Goal: Task Accomplishment & Management: Complete application form

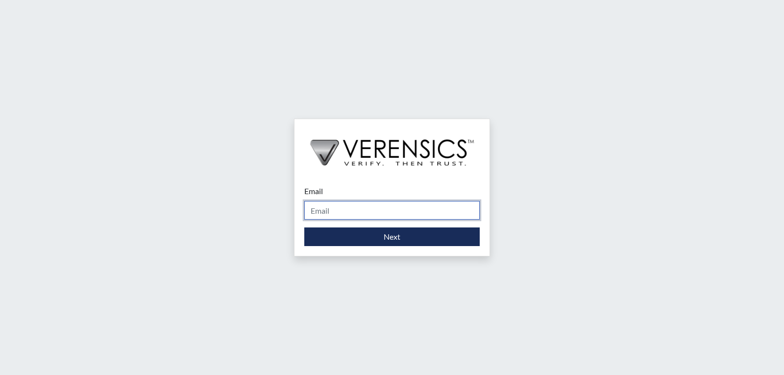
click at [356, 210] on input "Email" at bounding box center [391, 210] width 175 height 19
type input "[PERSON_NAME][EMAIL_ADDRESS][PERSON_NAME][DOMAIN_NAME]"
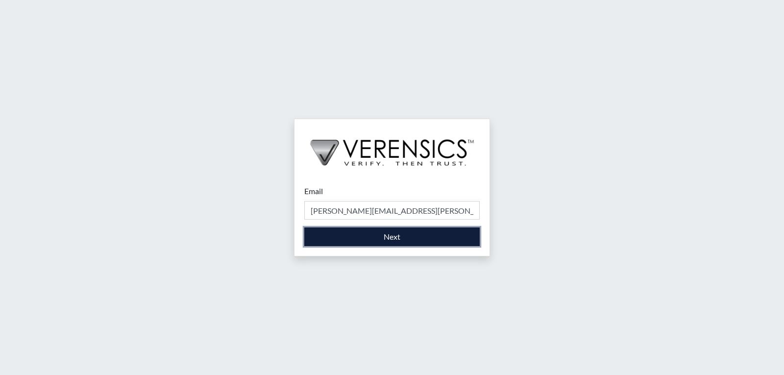
click at [375, 240] on button "Next" at bounding box center [391, 236] width 175 height 19
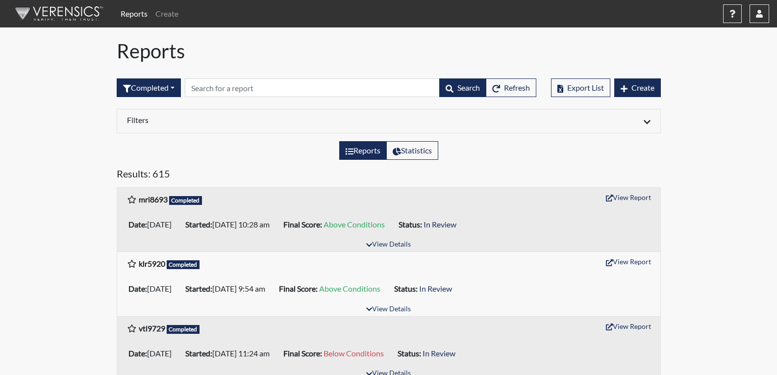
click at [632, 97] on div "Export List Create" at bounding box center [606, 88] width 110 height 42
click at [633, 93] on button "Create" at bounding box center [637, 87] width 47 height 19
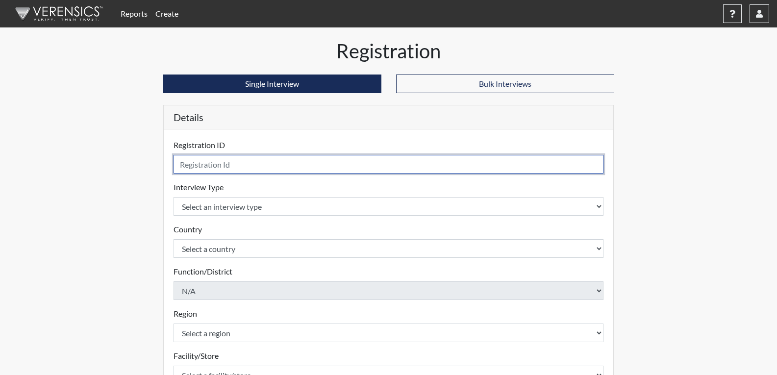
click at [257, 168] on input "text" at bounding box center [388, 164] width 430 height 19
type input "dag3296"
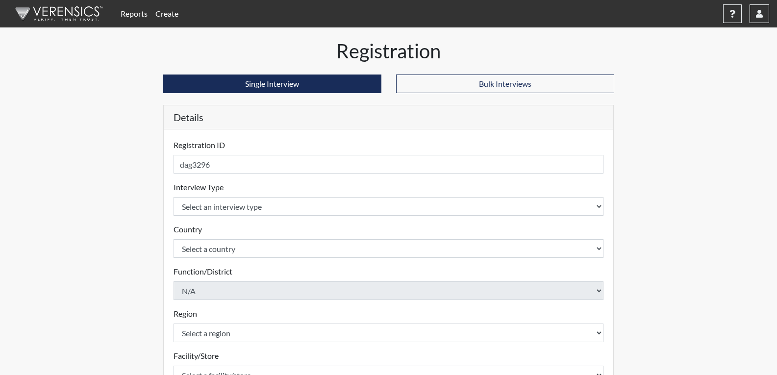
click at [240, 218] on form "Registration ID dag3296 Please provide a registration ID. Interview Type Select…" at bounding box center [388, 314] width 430 height 351
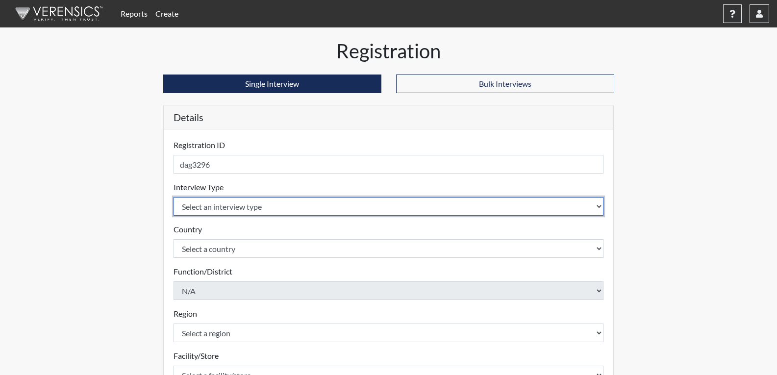
click at [242, 215] on select "Select an interview type Corrections Pre-Employment" at bounding box center [388, 206] width 430 height 19
select select "ff733e93-e1bf-11ea-9c9f-0eff0cf7eb8f"
click at [173, 197] on select "Select an interview type Corrections Pre-Employment" at bounding box center [388, 206] width 430 height 19
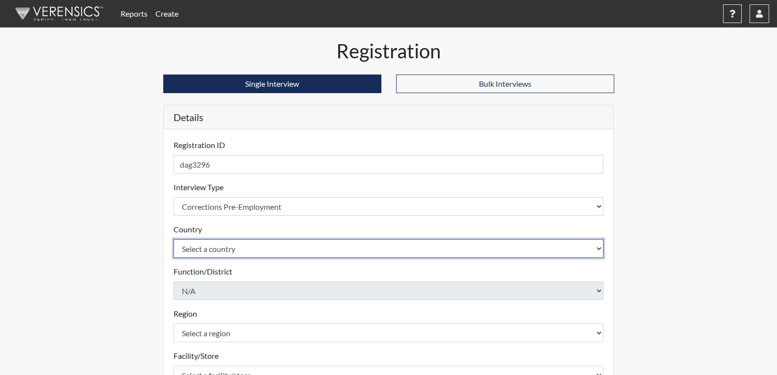
click at [244, 252] on select "Select a country [GEOGRAPHIC_DATA] [GEOGRAPHIC_DATA]" at bounding box center [388, 248] width 430 height 19
select select "united-states-of-[GEOGRAPHIC_DATA]"
click at [173, 239] on select "Select a country [GEOGRAPHIC_DATA] [GEOGRAPHIC_DATA]" at bounding box center [388, 248] width 430 height 19
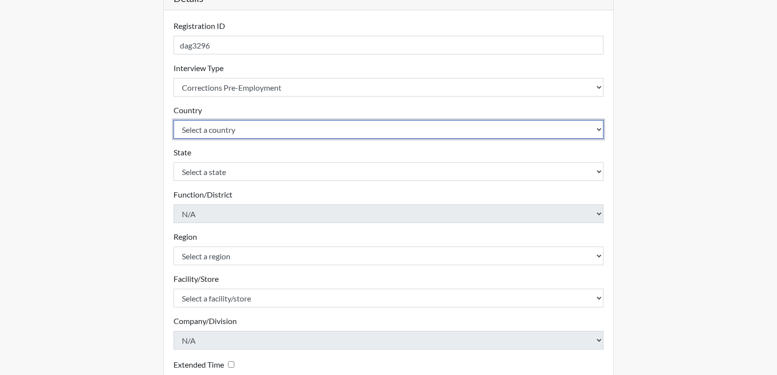
scroll to position [147, 0]
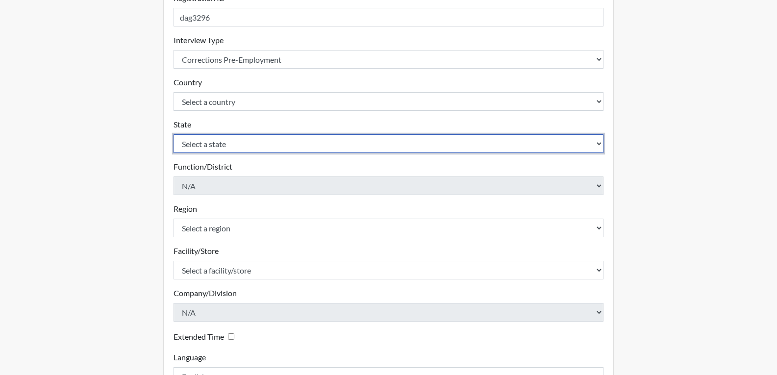
click at [246, 143] on select "Select a state [US_STATE] [US_STATE] [US_STATE] [US_STATE] [US_STATE] [US_STATE…" at bounding box center [388, 143] width 430 height 19
select select "GA"
click at [173, 134] on select "Select a state [US_STATE] [US_STATE] [US_STATE] [US_STATE] [US_STATE] [US_STATE…" at bounding box center [388, 143] width 430 height 19
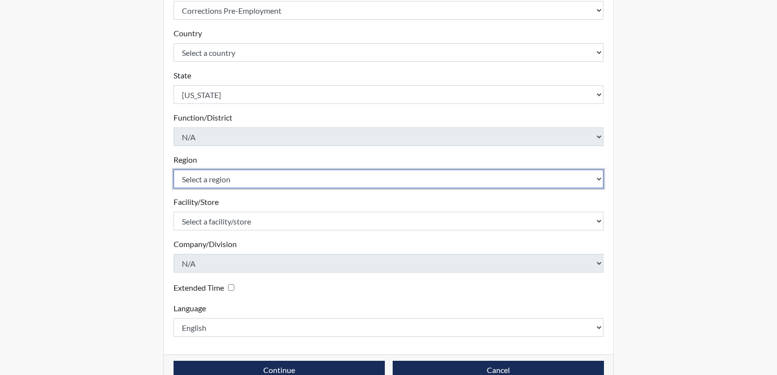
click at [250, 182] on select "Select a region [GEOGRAPHIC_DATA]" at bounding box center [388, 179] width 430 height 19
select select "51976826-f18e-4b67-8d3b-b0a0fa2f97ff"
click at [173, 170] on select "Select a region [GEOGRAPHIC_DATA]" at bounding box center [388, 179] width 430 height 19
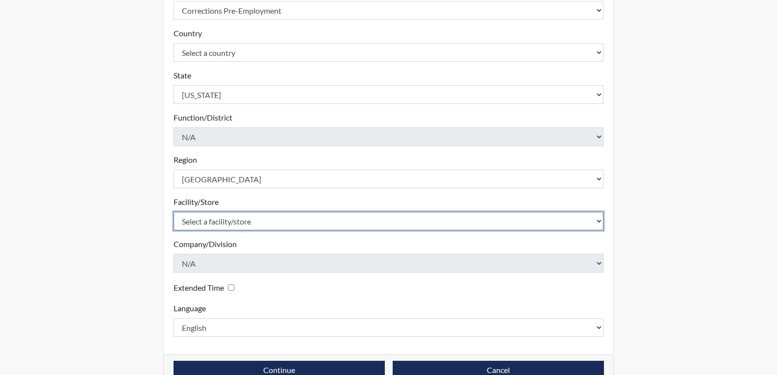
click at [235, 222] on select "Select a facility/store [PERSON_NAME] [PERSON_NAME] PSATC" at bounding box center [388, 221] width 430 height 19
select select "2bf4b575-5263-4093-9a0c-a4d6e4f1d94a"
click at [173, 212] on select "Select a facility/store [PERSON_NAME] [PERSON_NAME] PSATC" at bounding box center [388, 221] width 430 height 19
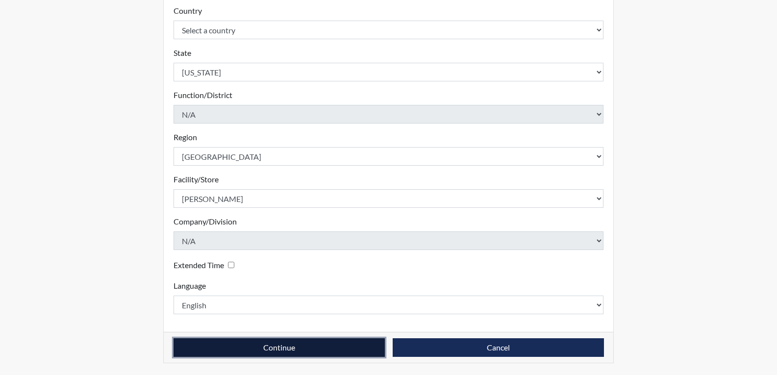
click at [238, 350] on button "Continue" at bounding box center [278, 347] width 211 height 19
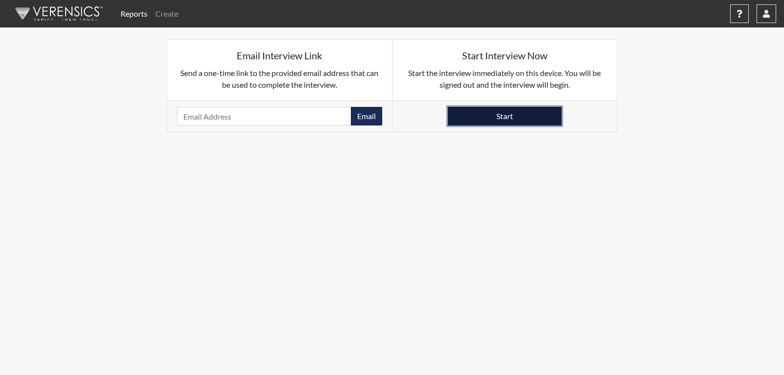
click at [520, 114] on button "Start" at bounding box center [505, 116] width 114 height 19
